Goal: Obtain resource: Obtain resource

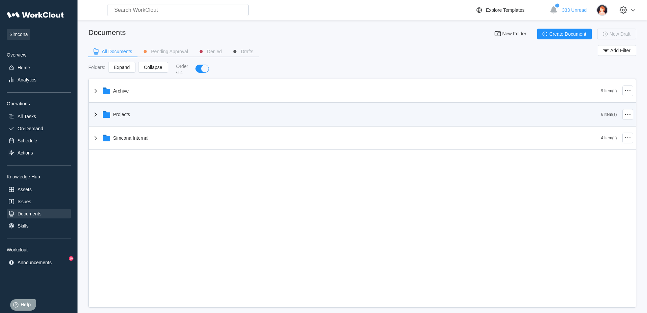
click at [121, 114] on div "Projects" at bounding box center [121, 114] width 17 height 5
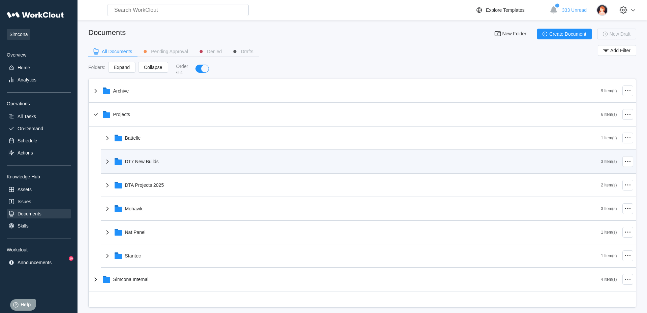
click at [147, 163] on div "DT7 New Builds" at bounding box center [142, 161] width 34 height 5
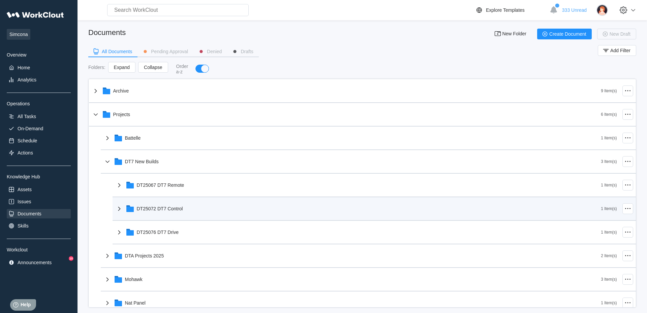
click at [167, 210] on div "DT25072 DT7 Control" at bounding box center [160, 208] width 46 height 5
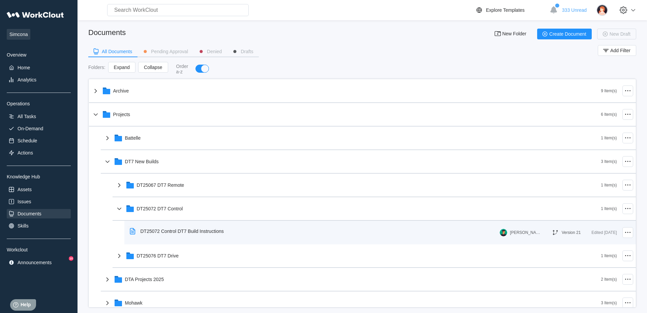
click at [163, 233] on div "DT25072 Control DT7 Build Instructions" at bounding box center [181, 231] width 83 height 5
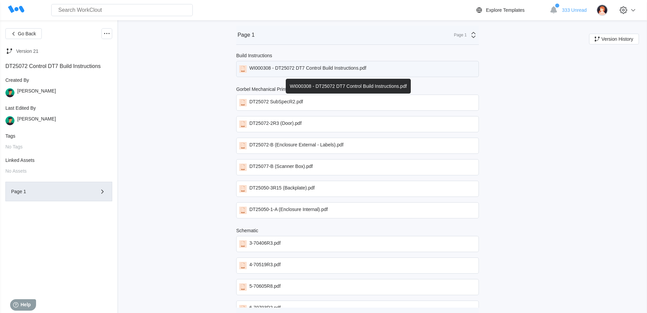
click at [261, 68] on div "WI000308 - DT25072 DT7 Control Build Instructions.pdf" at bounding box center [307, 68] width 117 height 7
